Goal: Transaction & Acquisition: Purchase product/service

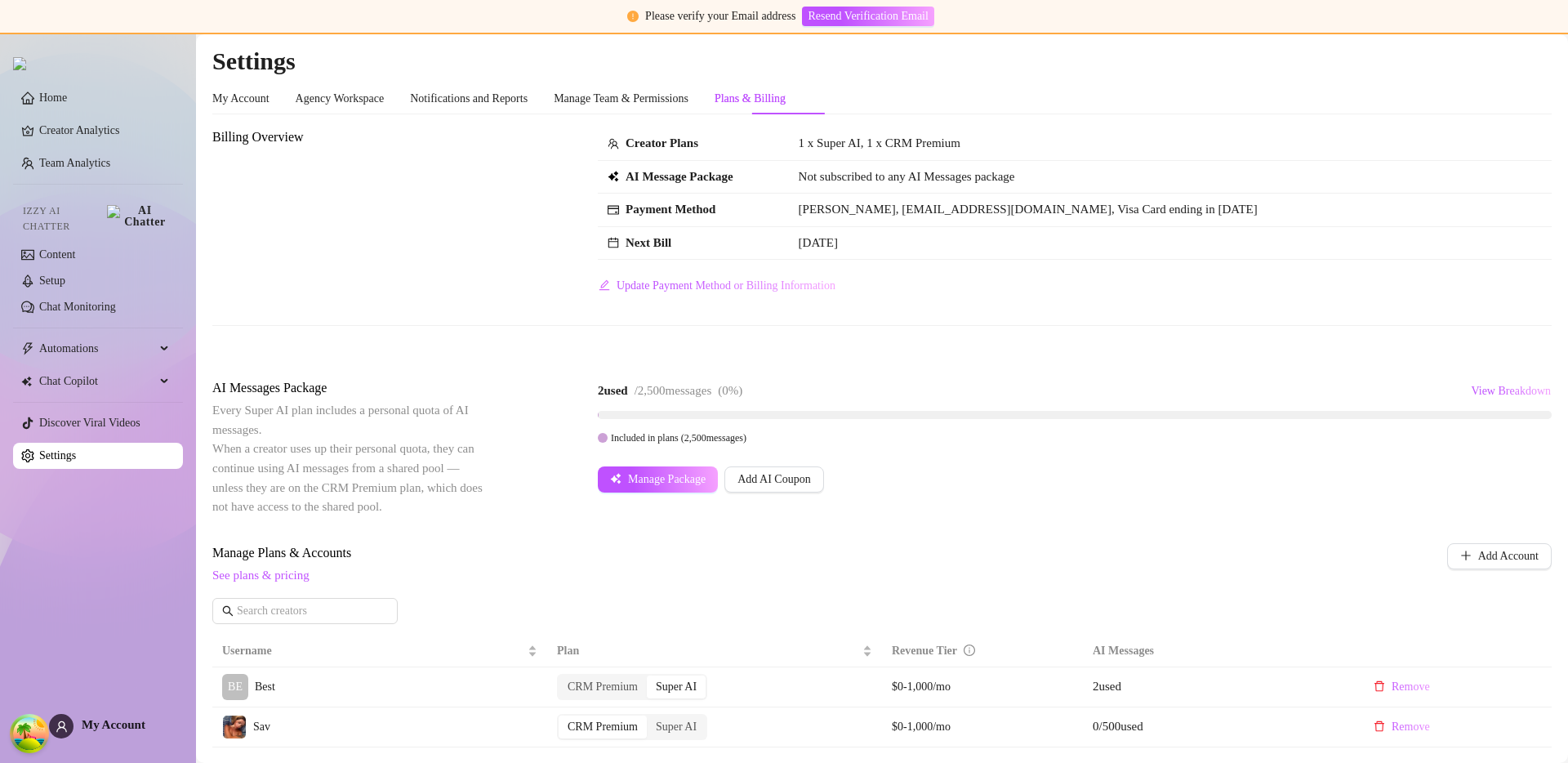
click at [387, 295] on div "Billing Overview Creator Plans 1 x Super AI, 1 x CRM Premium AI Message Package…" at bounding box center [882, 212] width 1339 height 171
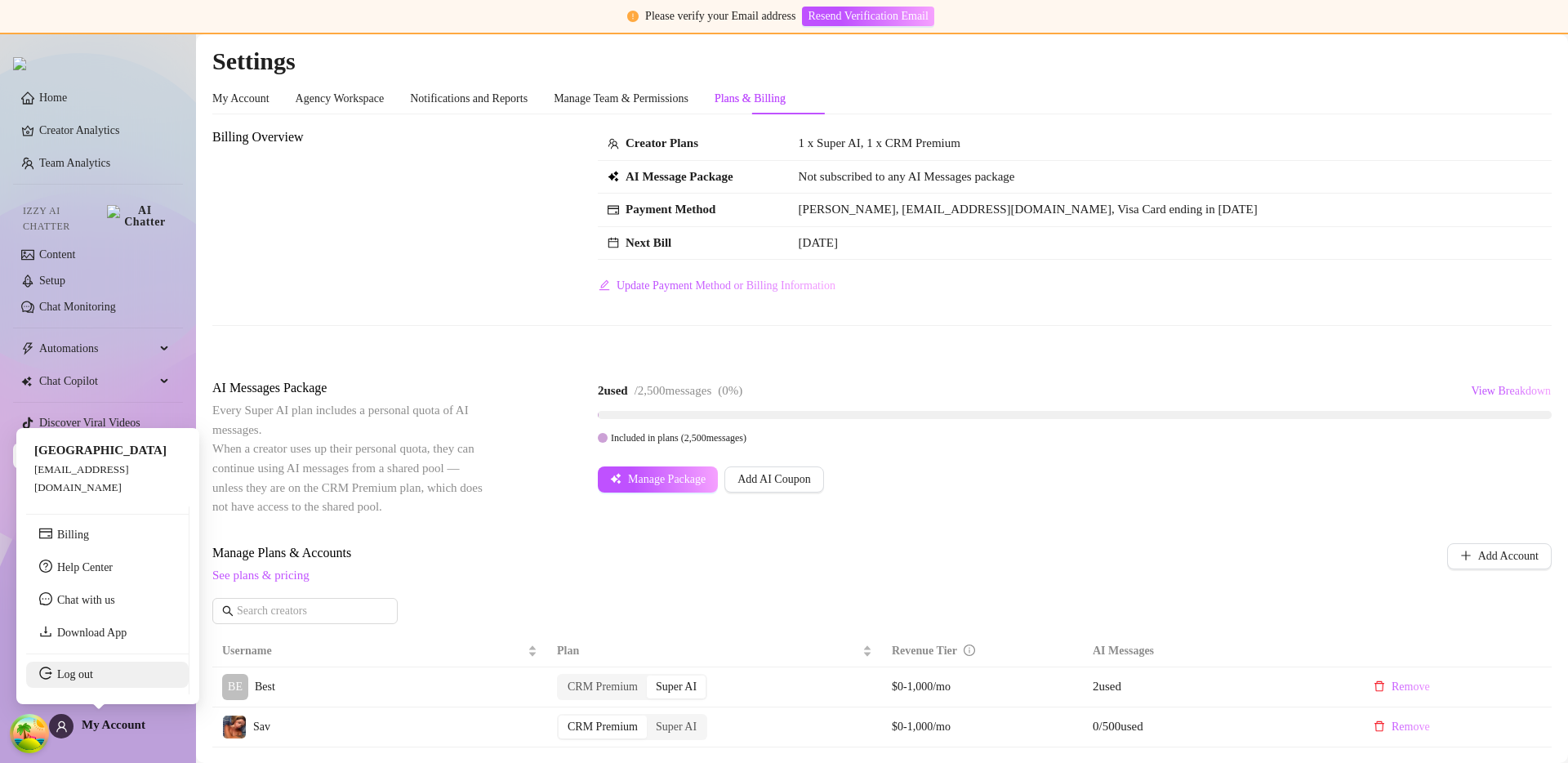
click at [82, 671] on link "Log out" at bounding box center [75, 674] width 36 height 12
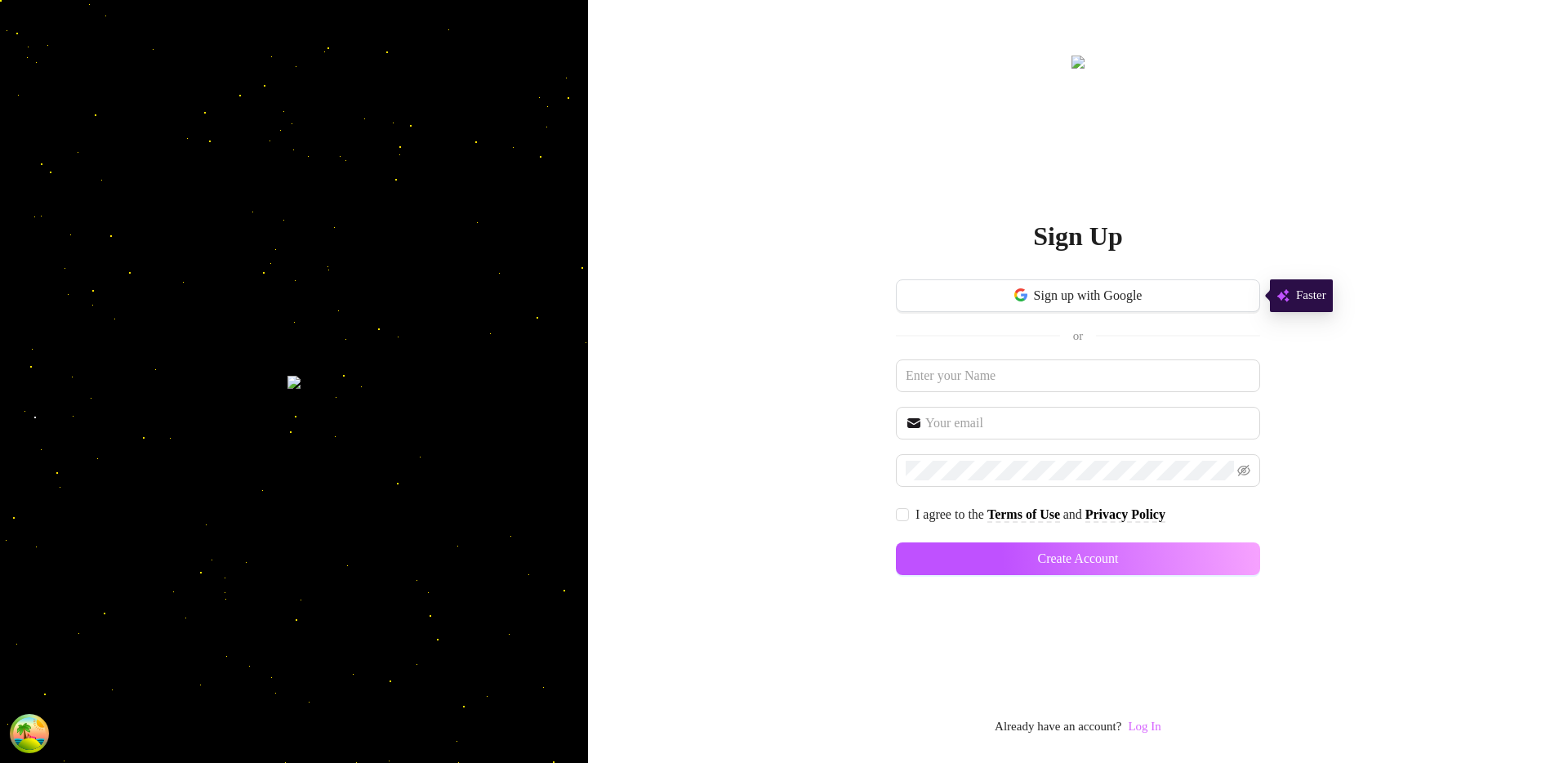
click at [1145, 727] on link "Log In" at bounding box center [1144, 726] width 33 height 13
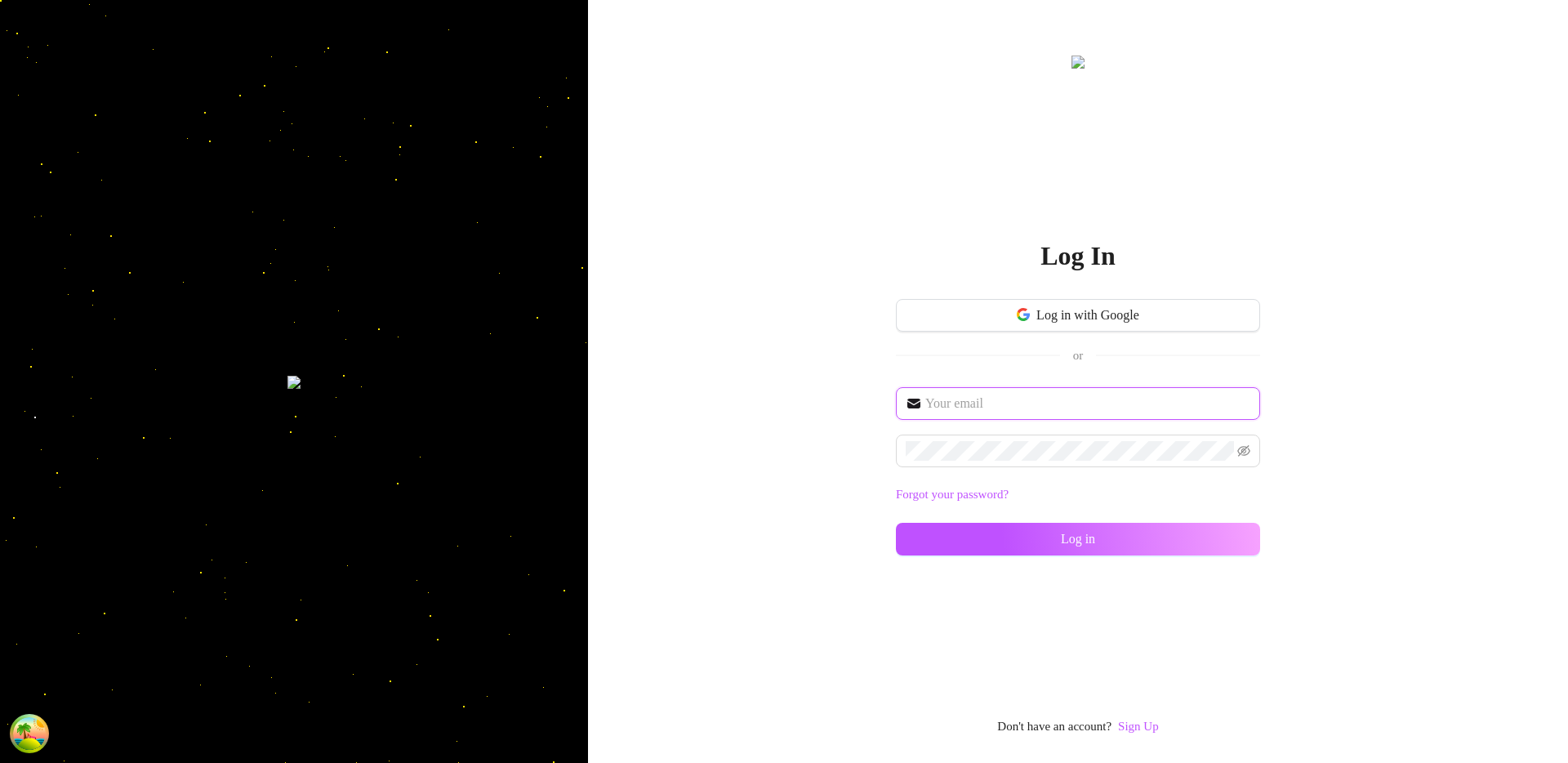
click at [995, 401] on input "text" at bounding box center [1088, 403] width 325 height 20
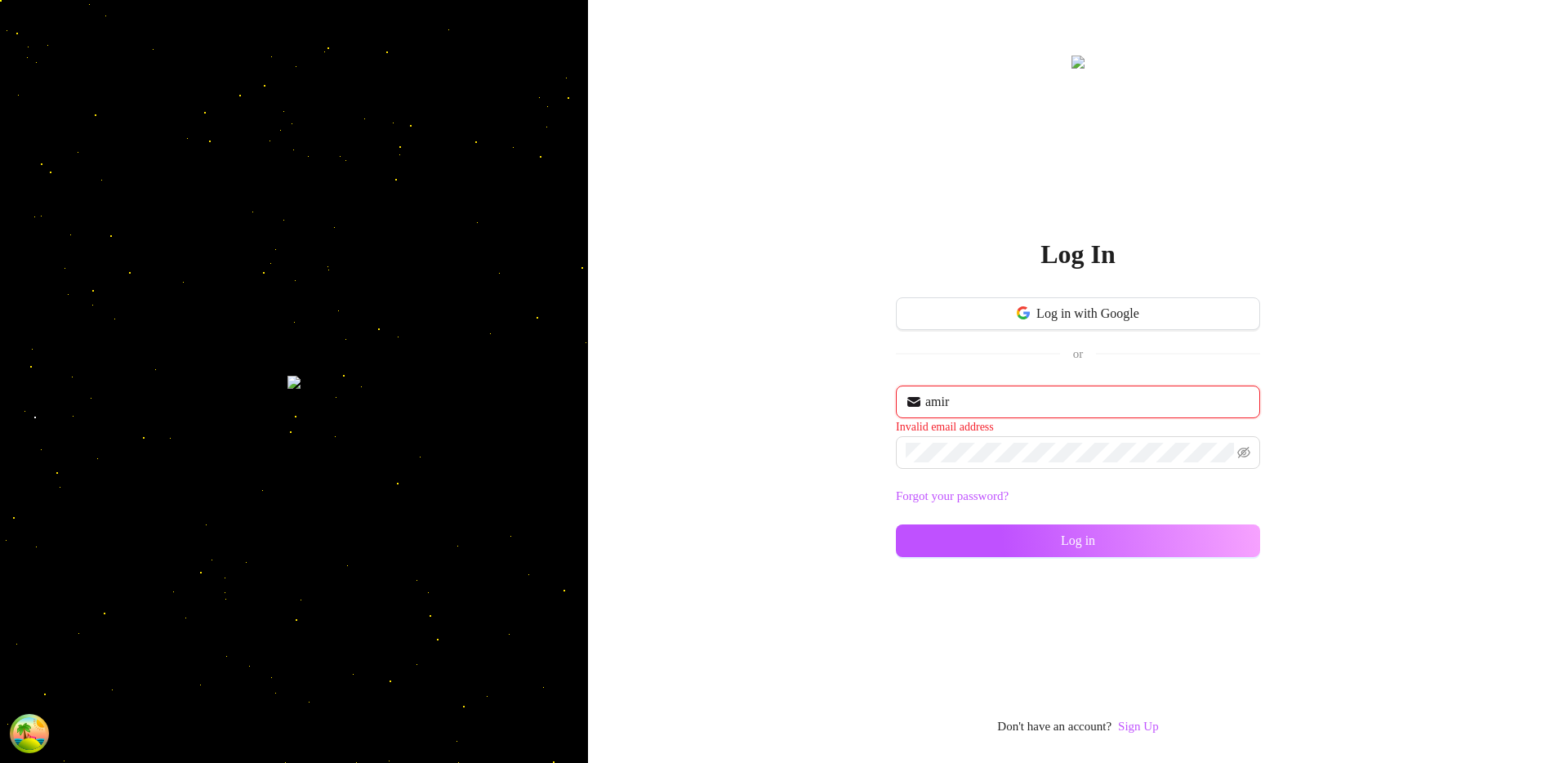
click at [1064, 401] on input "amir" at bounding box center [1088, 401] width 325 height 20
type input "[EMAIL_ADDRESS][DOMAIN_NAME]"
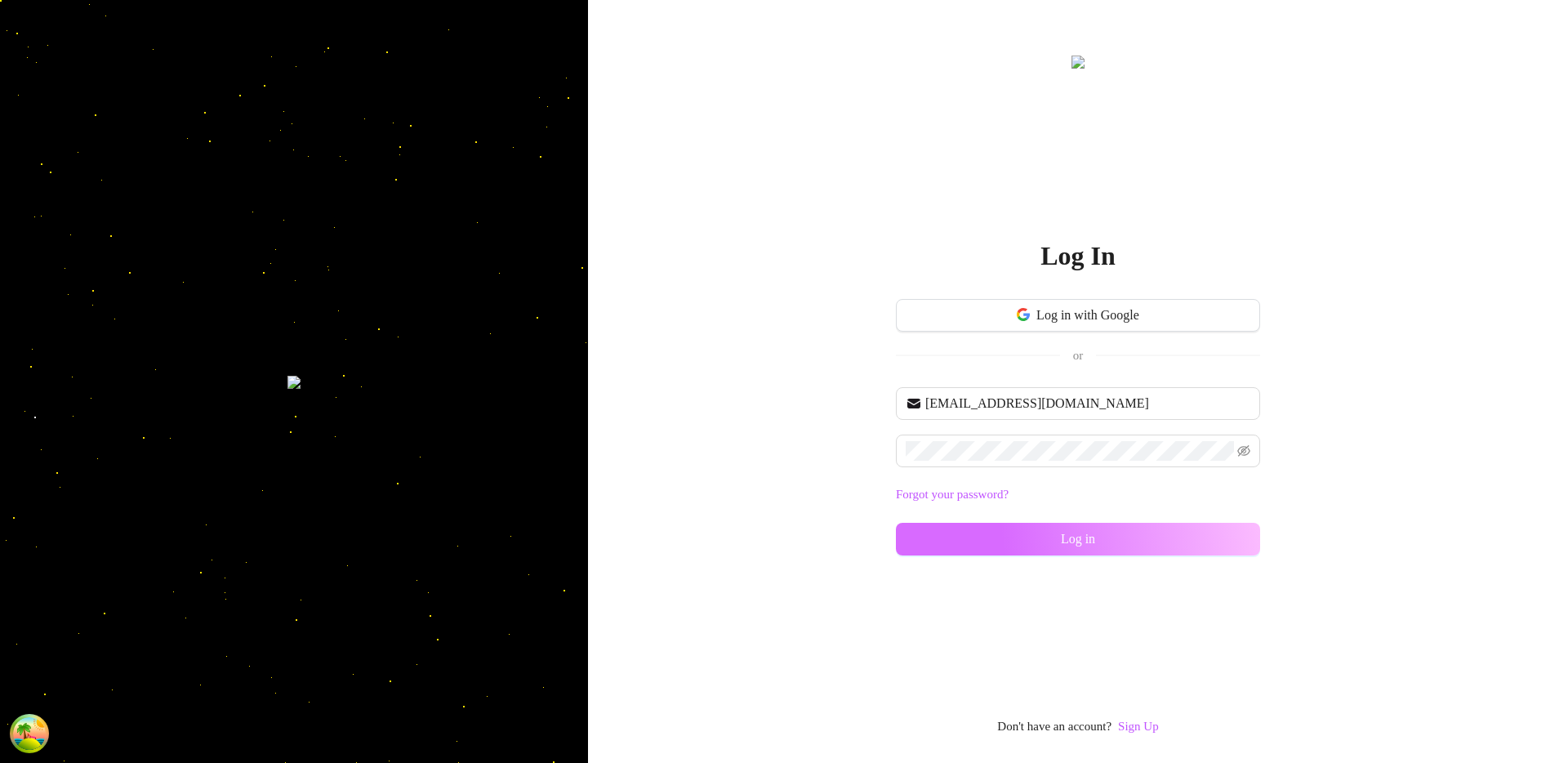
click at [1118, 524] on button "Log in" at bounding box center [1078, 539] width 364 height 33
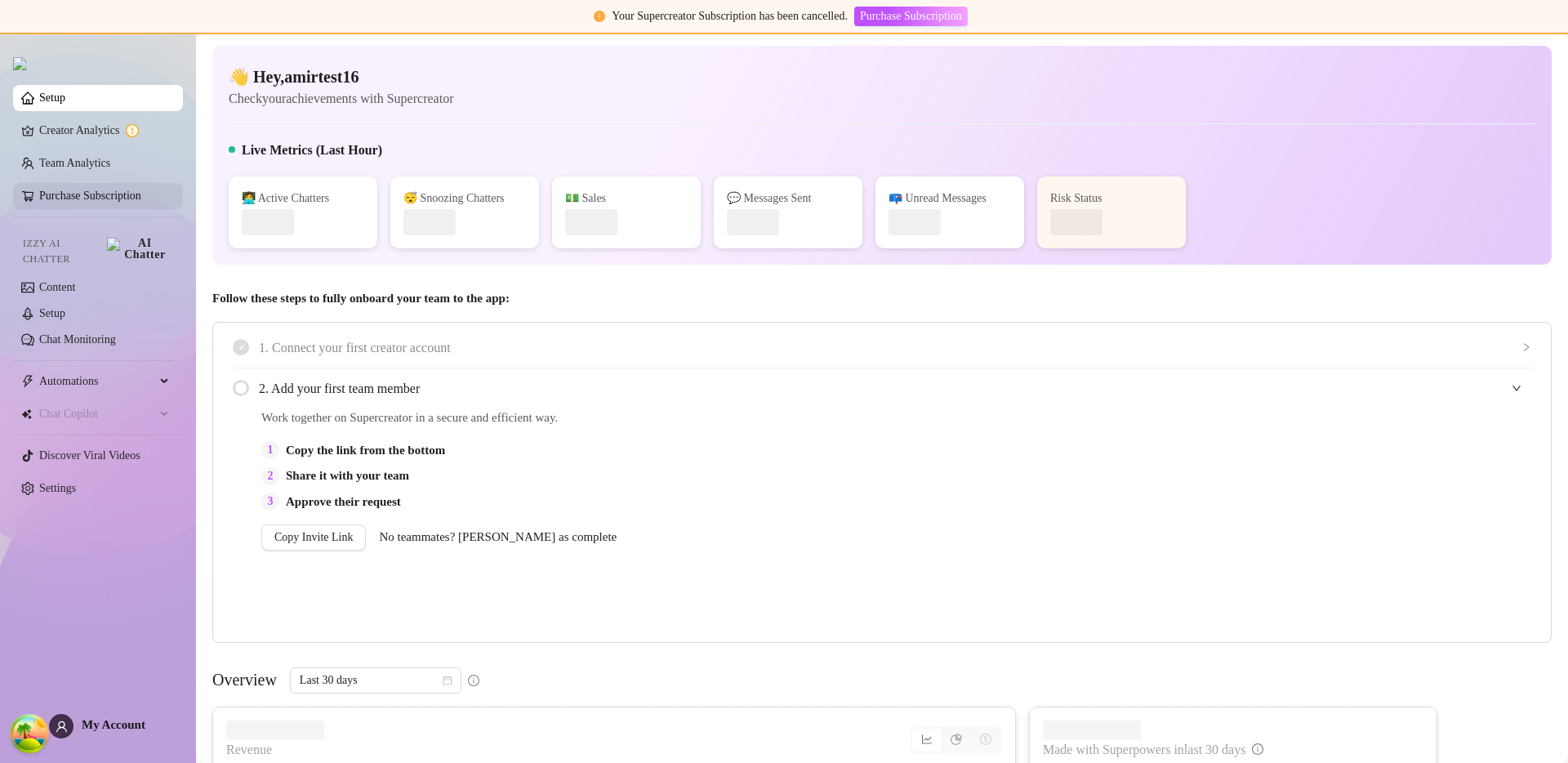
click at [95, 195] on link "Purchase Subscription" at bounding box center [90, 195] width 102 height 12
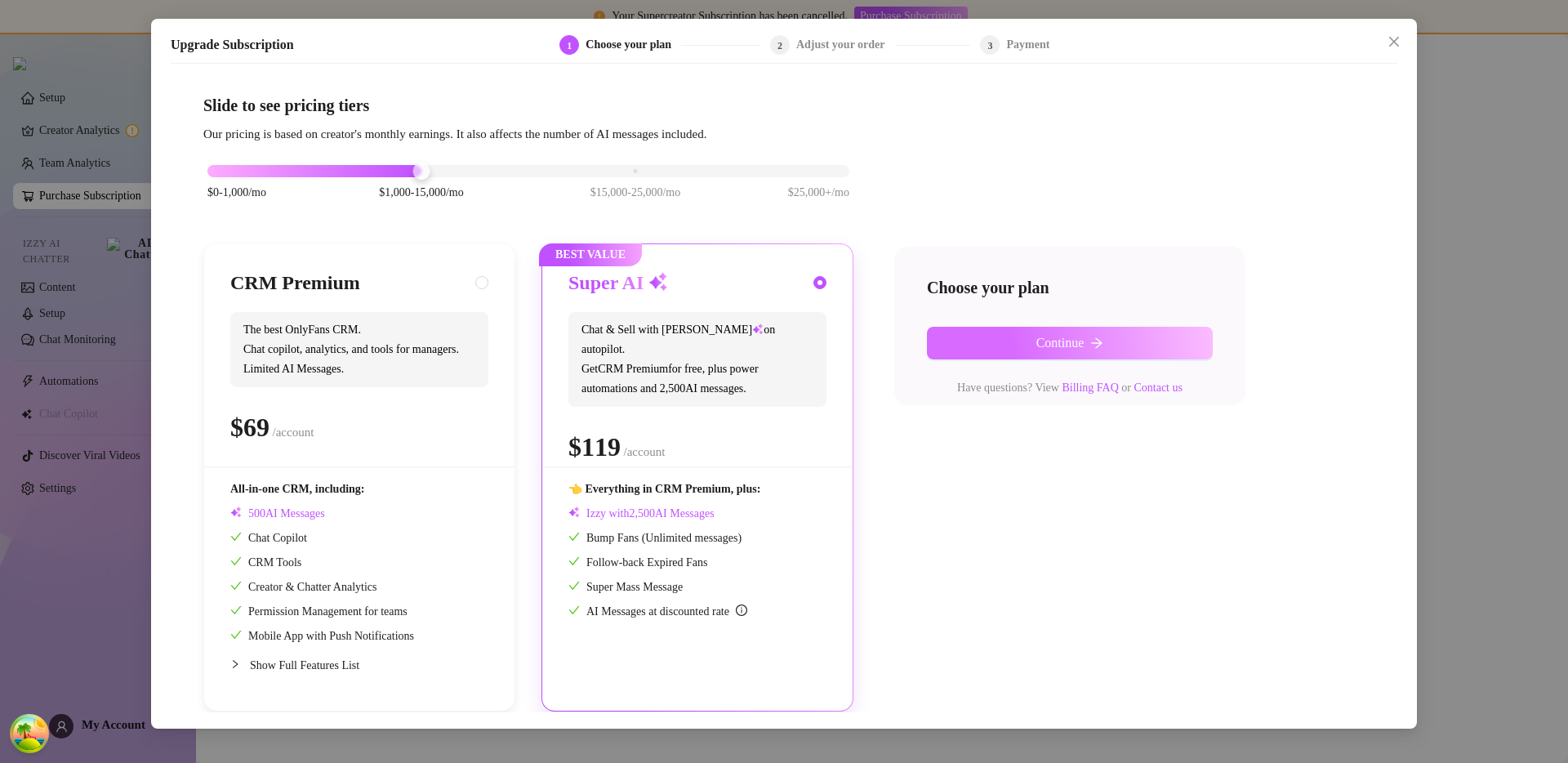
click at [1064, 351] on button "Continue" at bounding box center [1070, 343] width 286 height 33
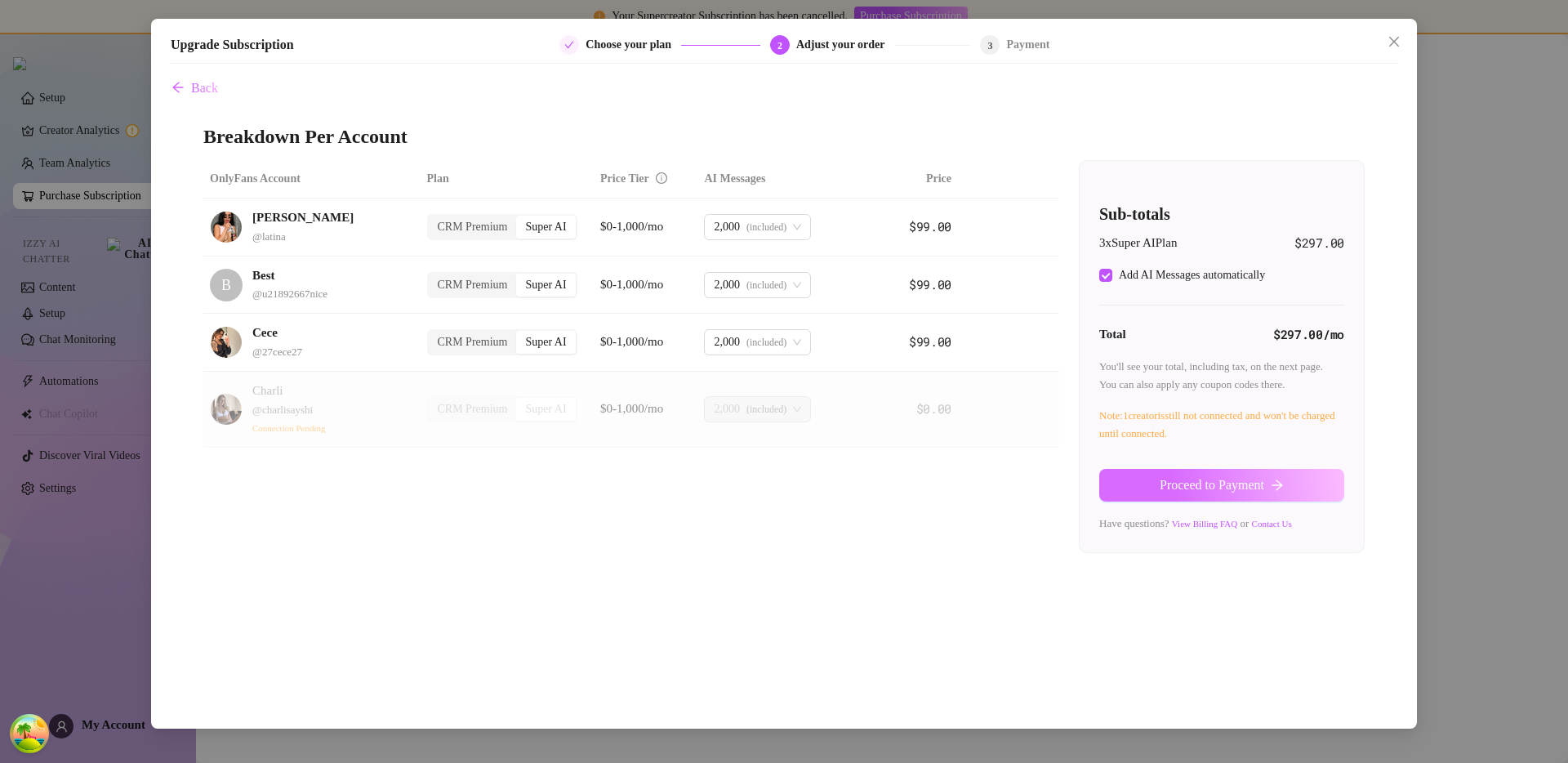
click at [1172, 494] on button "Proceed to Payment" at bounding box center [1222, 485] width 245 height 33
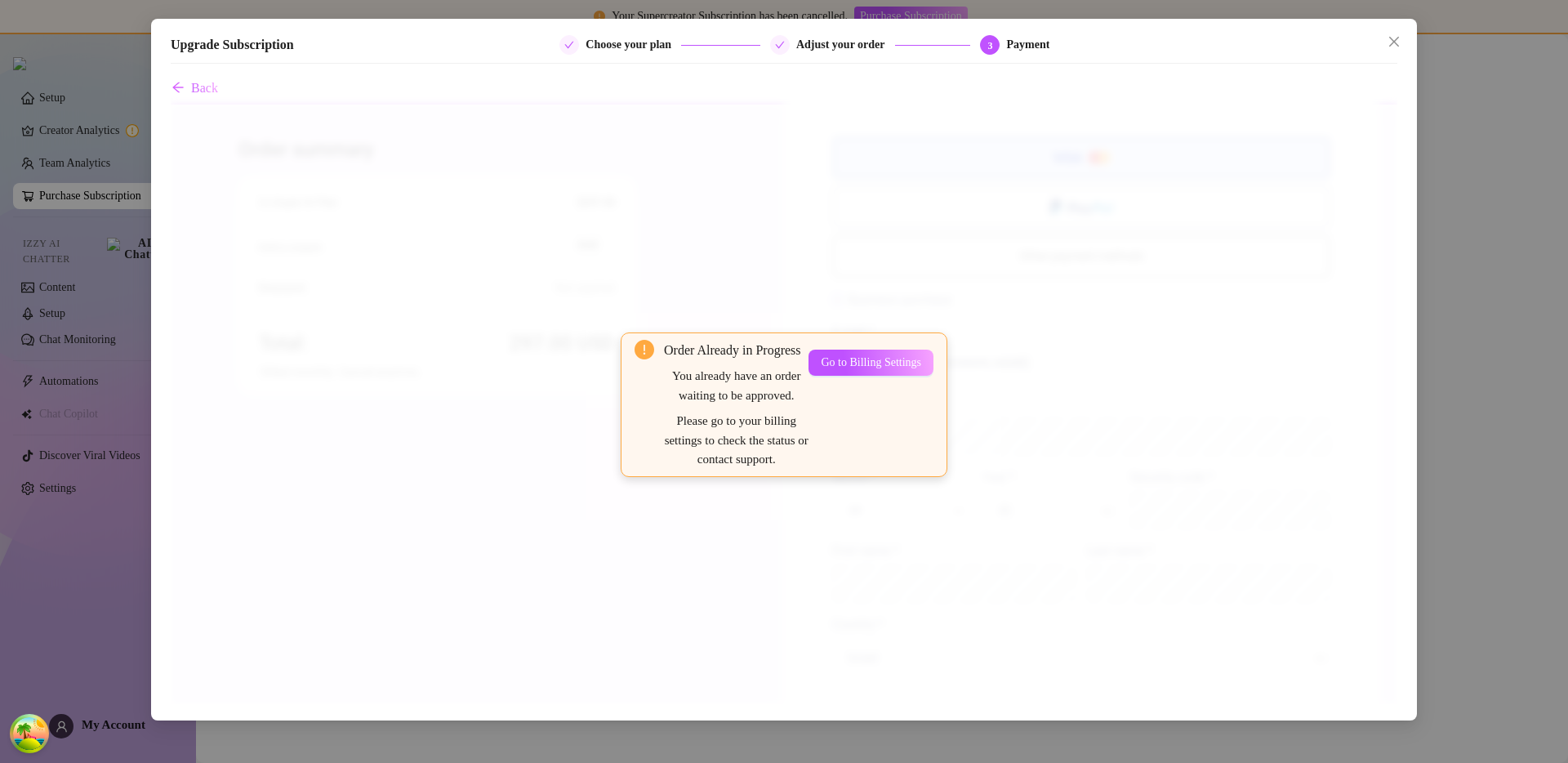
click at [1053, 295] on div "Order Already in Progress You already have an order waiting to be approved. Ple…" at bounding box center [784, 404] width 1227 height 600
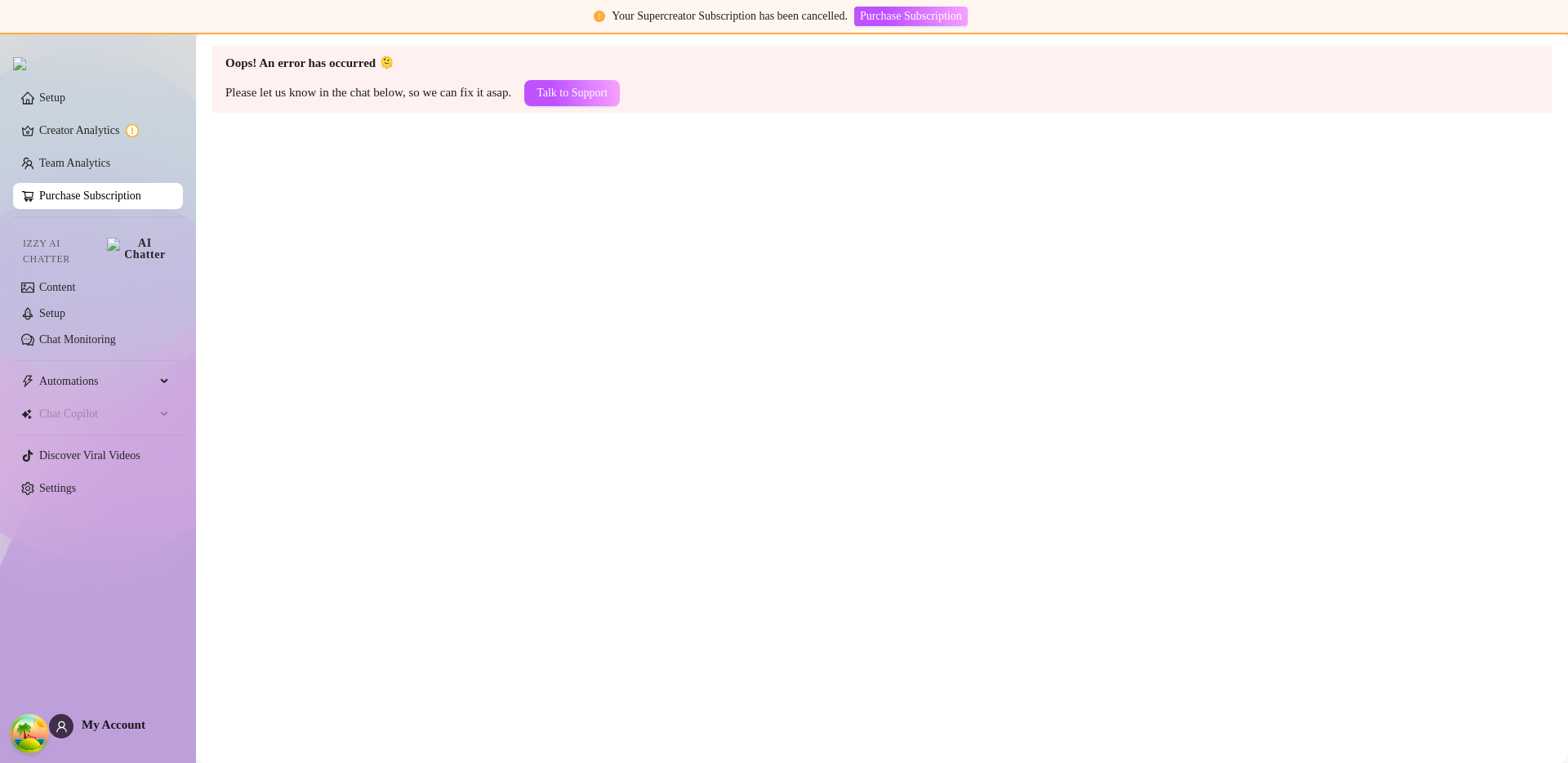
click at [484, 179] on main "Oops! An error has occurred 🫠 Please let us know in the chat below, so we can f…" at bounding box center [882, 399] width 1372 height 728
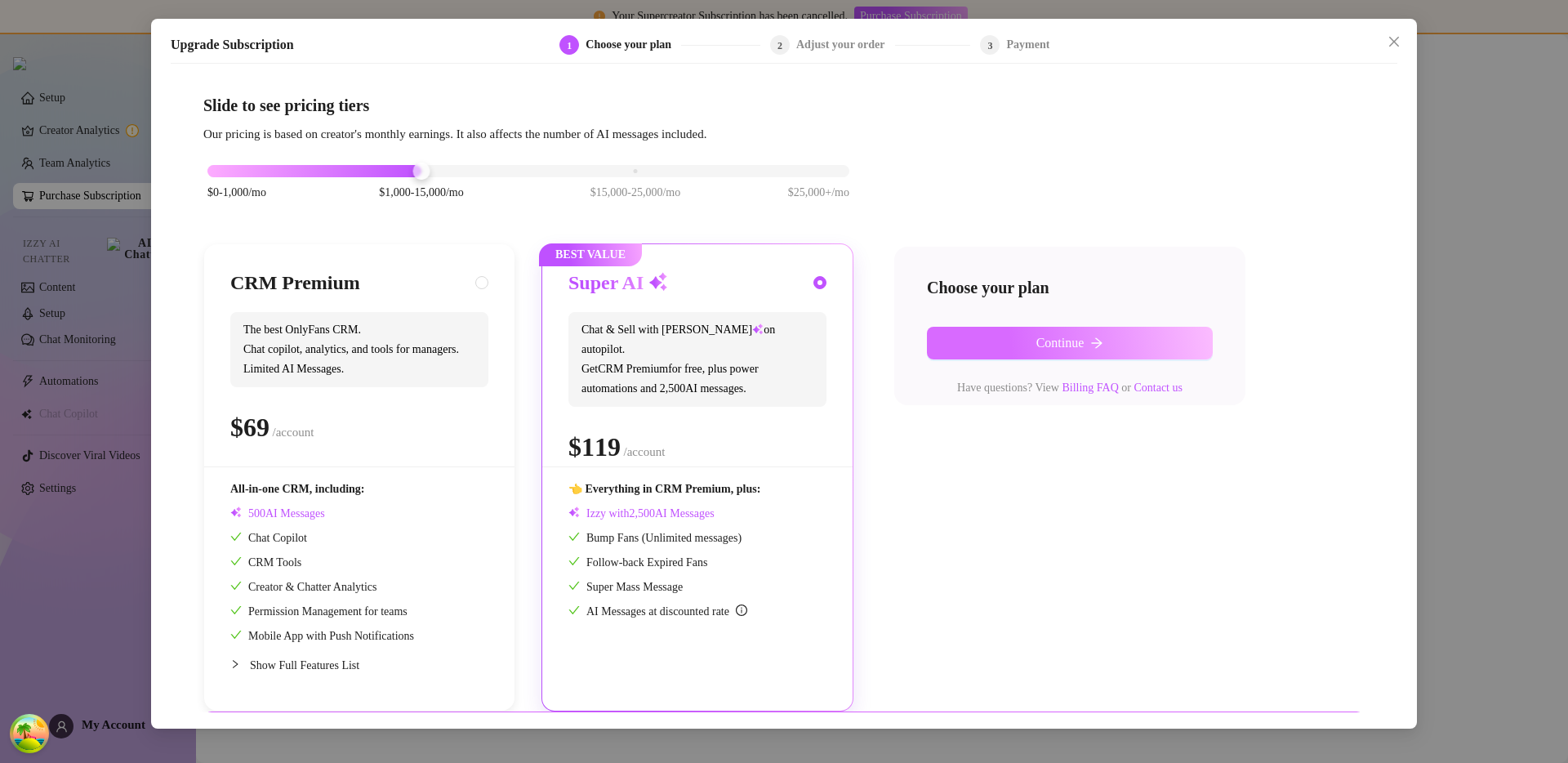
click at [1075, 336] on span "Continue" at bounding box center [1060, 343] width 48 height 15
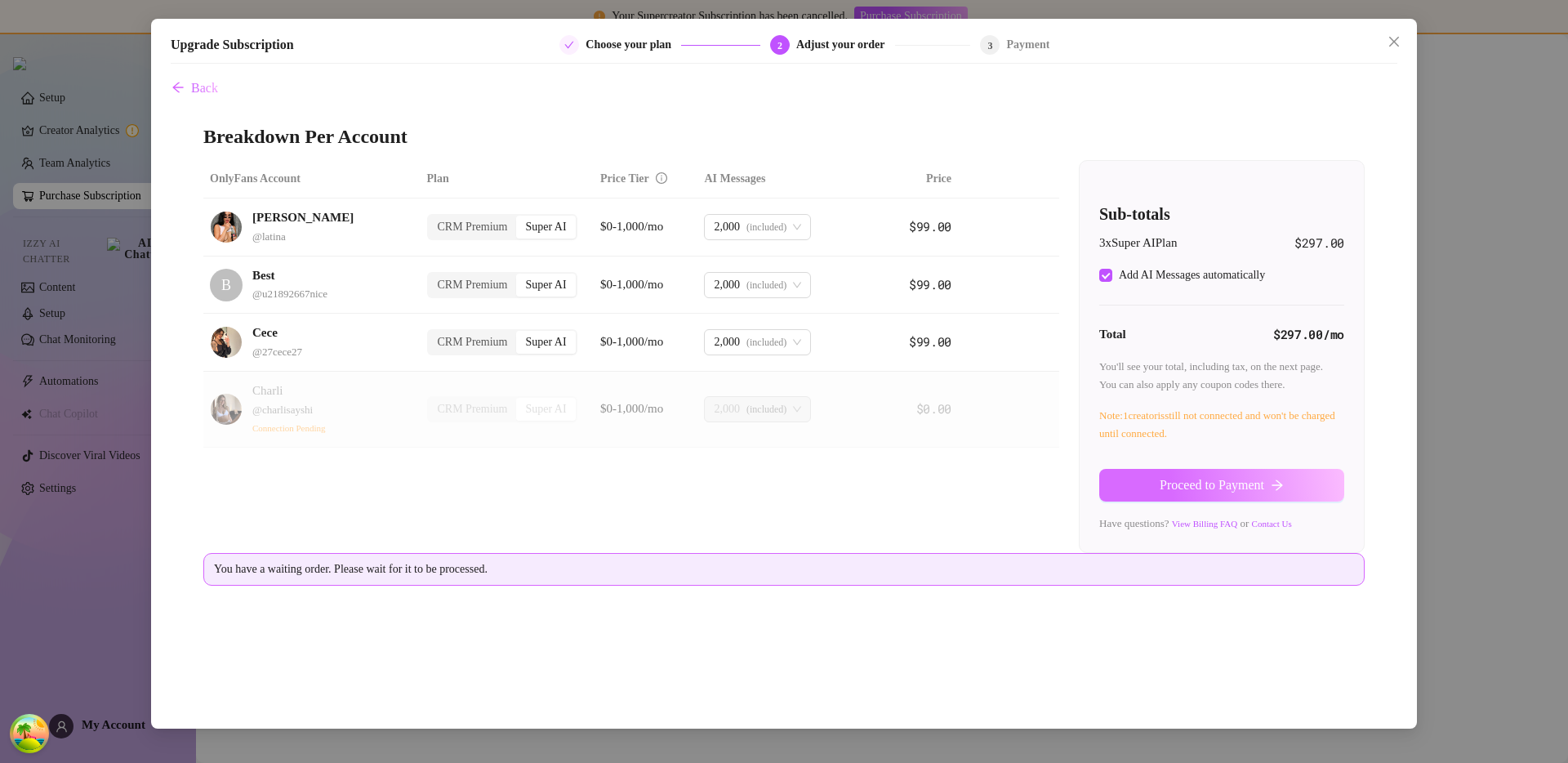
click at [1161, 485] on span "Proceed to Payment" at bounding box center [1212, 485] width 105 height 15
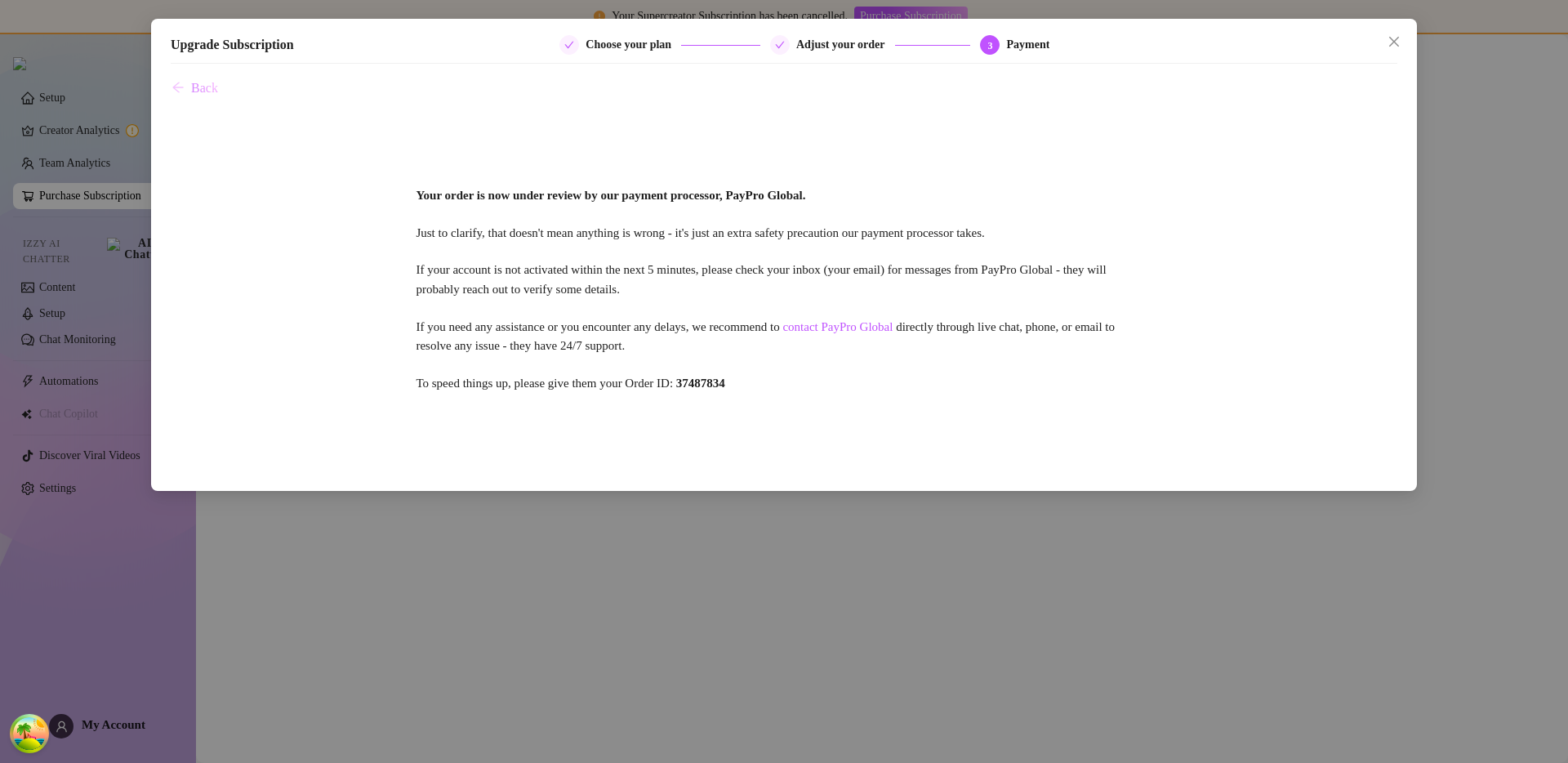
click at [181, 78] on button "Back" at bounding box center [194, 88] width 48 height 33
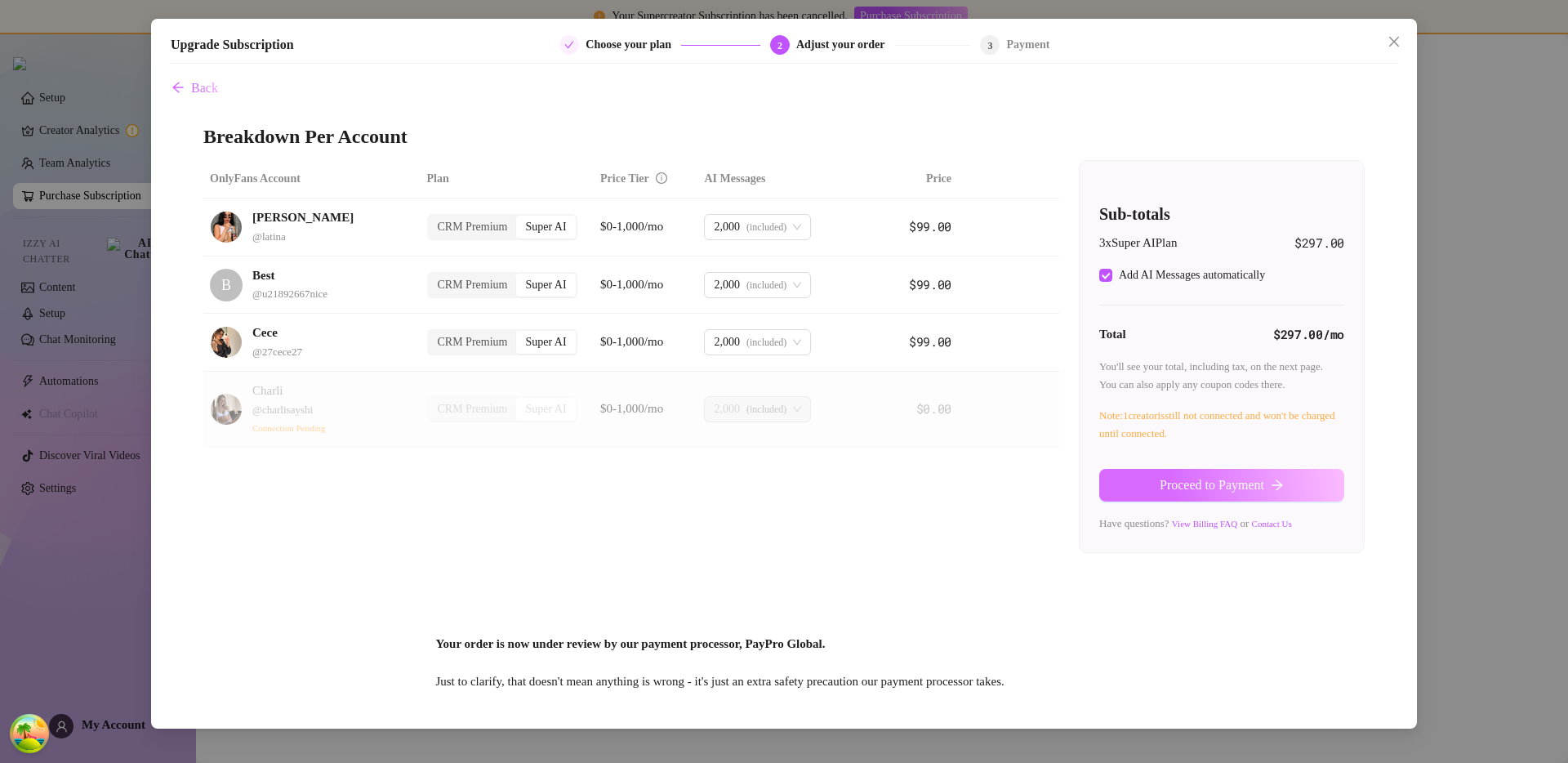
click at [1135, 477] on button "Proceed to Payment" at bounding box center [1222, 485] width 245 height 33
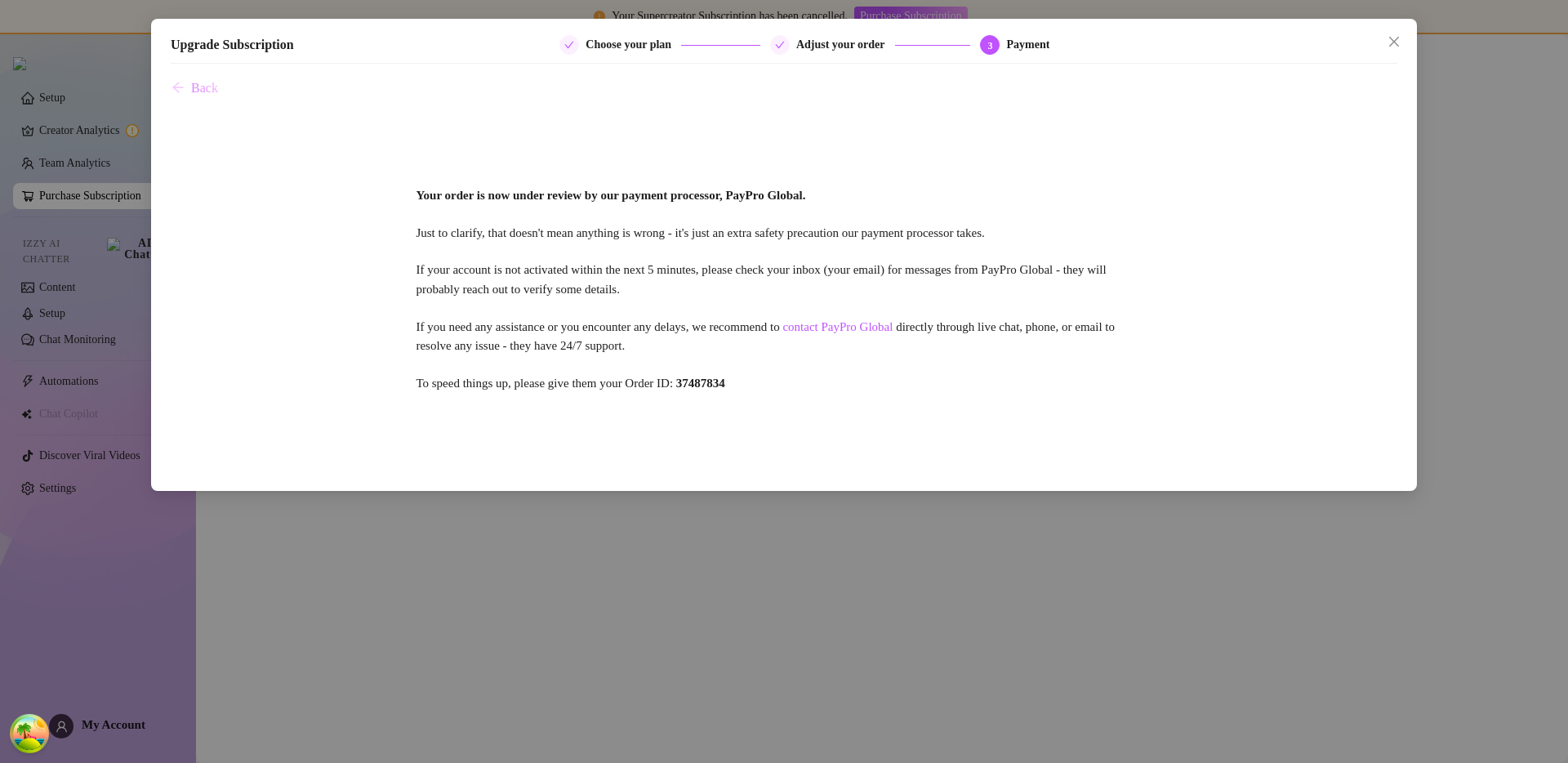
click at [202, 94] on span "Back" at bounding box center [204, 88] width 27 height 15
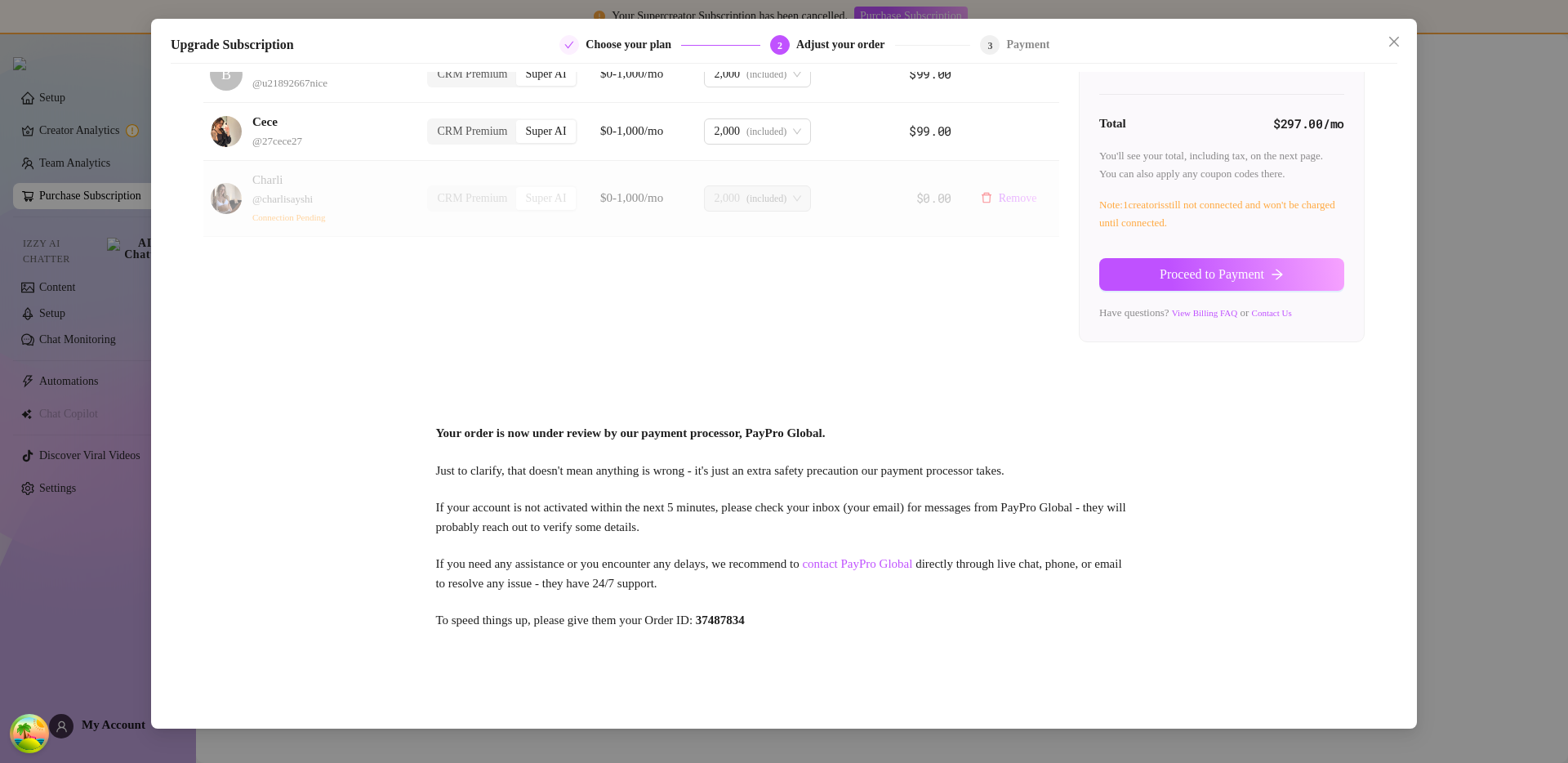
scroll to position [4, 0]
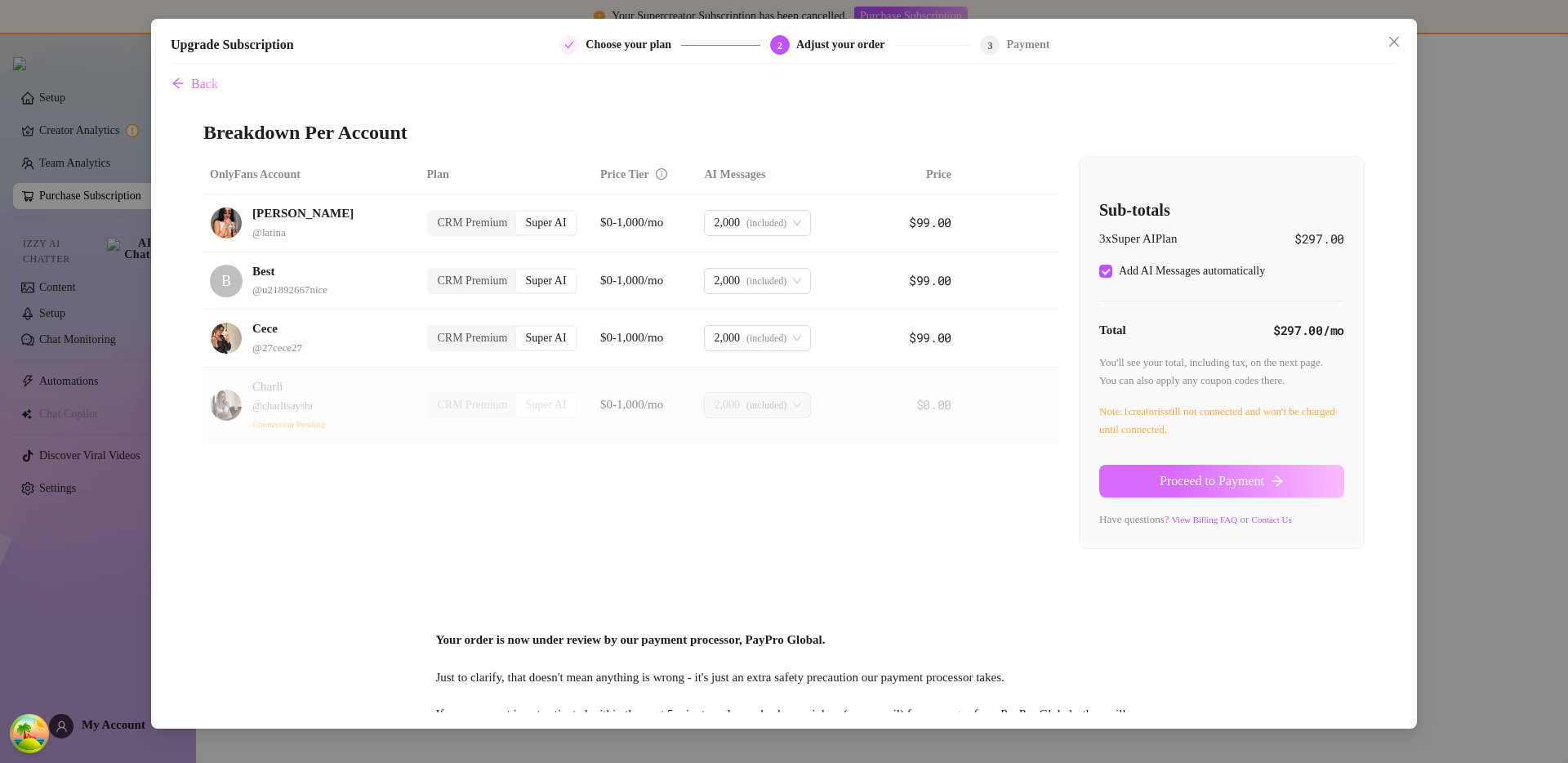
click at [1130, 482] on button "Proceed to Payment" at bounding box center [1222, 481] width 245 height 33
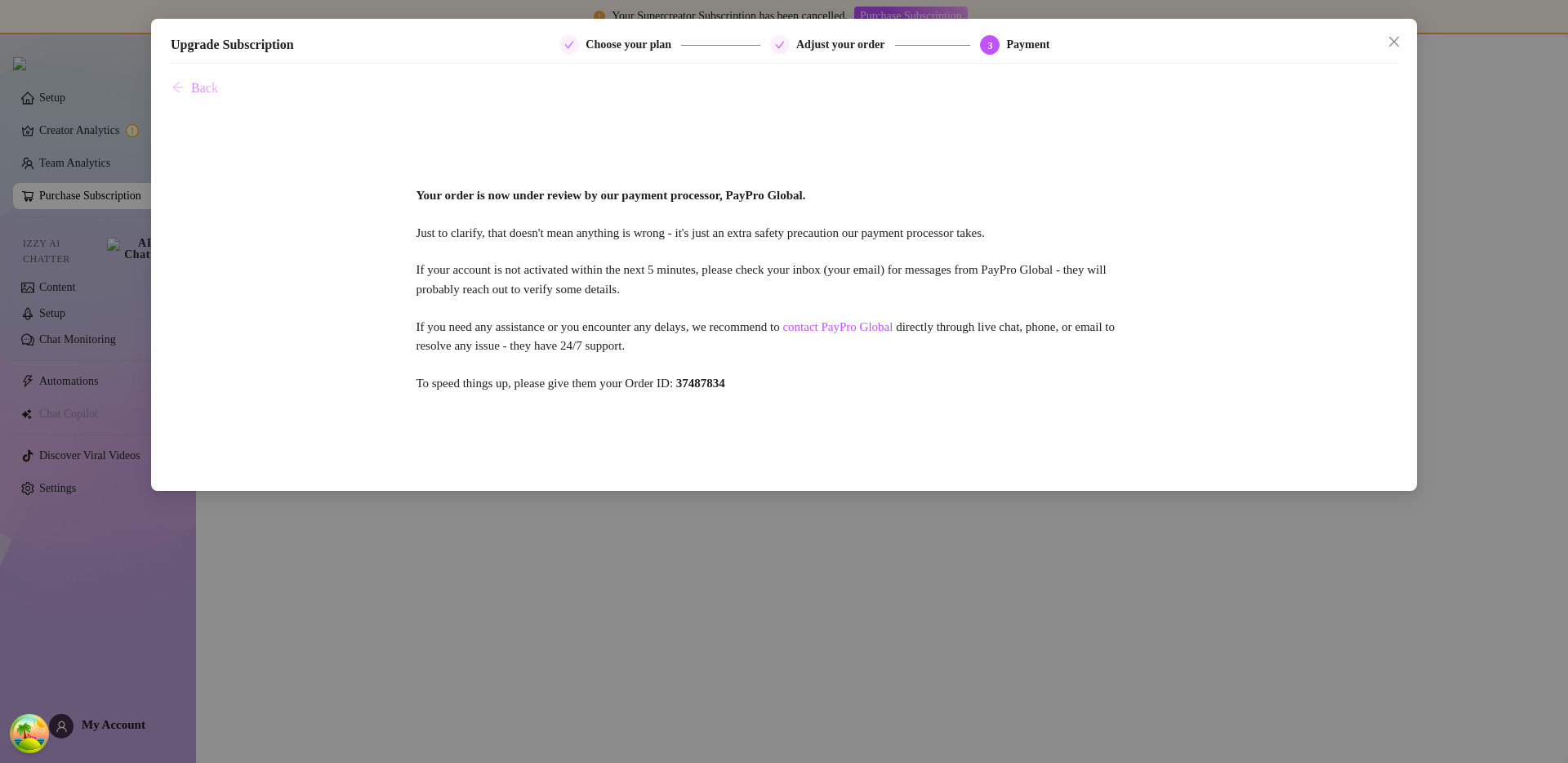
click at [210, 98] on button "Back" at bounding box center [194, 88] width 48 height 33
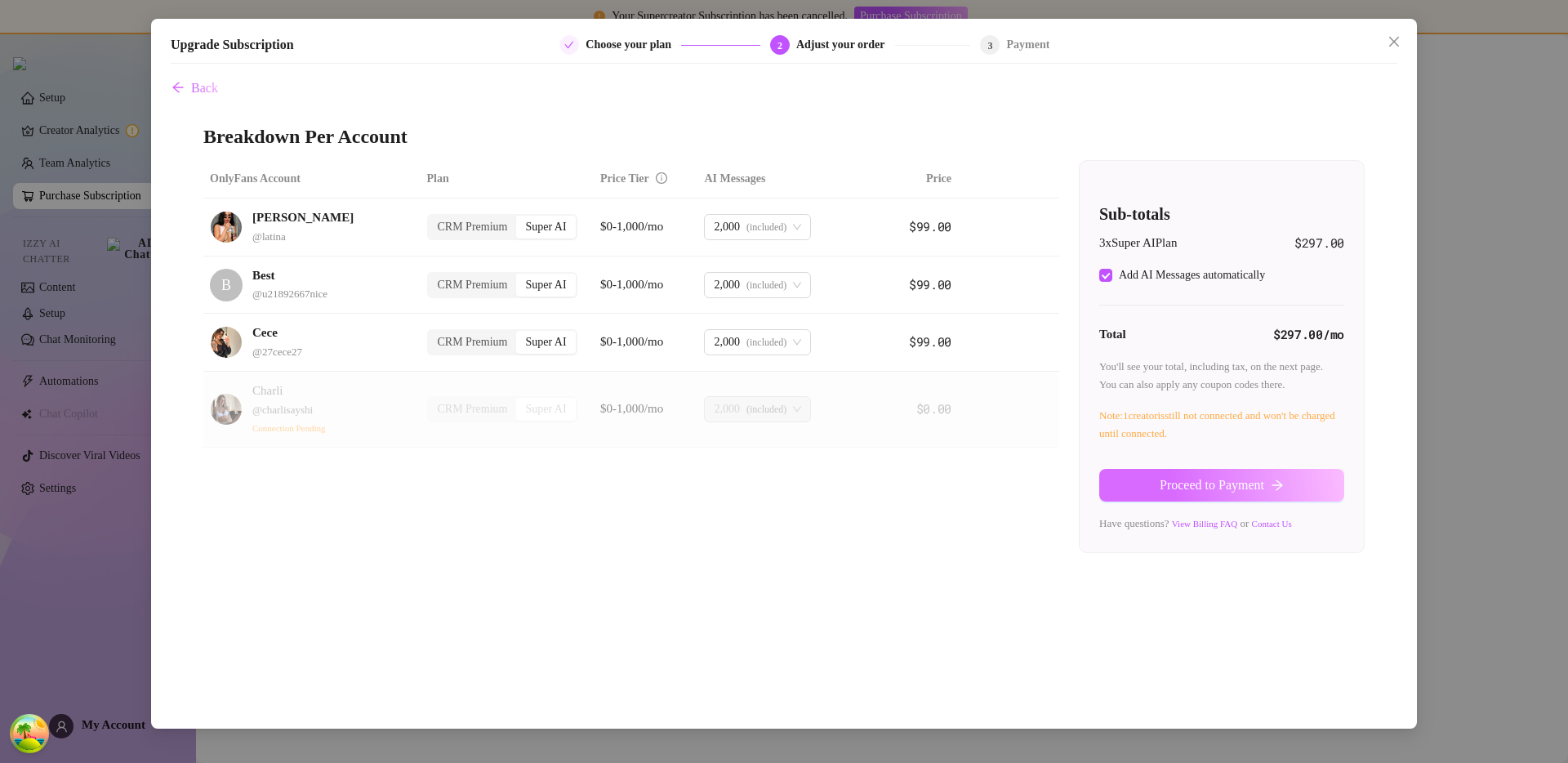
click at [1158, 476] on button "Proceed to Payment" at bounding box center [1222, 485] width 245 height 33
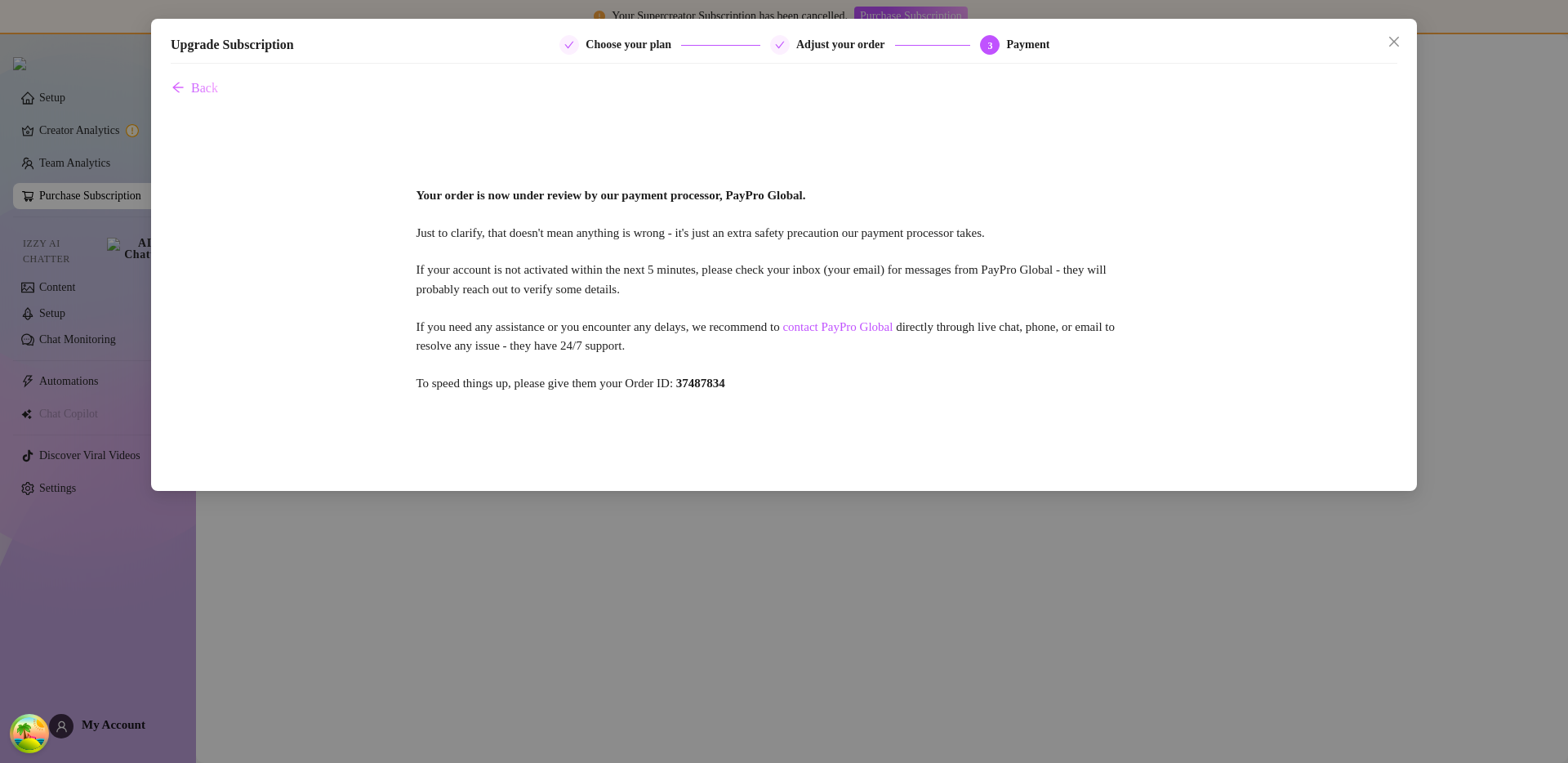
click at [828, 424] on div "Your order is now under review by our payment processor, PayPro Global. Just to…" at bounding box center [784, 290] width 1227 height 370
click at [717, 342] on div "Your order is now under review by our payment processor, PayPro Global. Just to…" at bounding box center [784, 290] width 1227 height 370
